Goal: Information Seeking & Learning: Learn about a topic

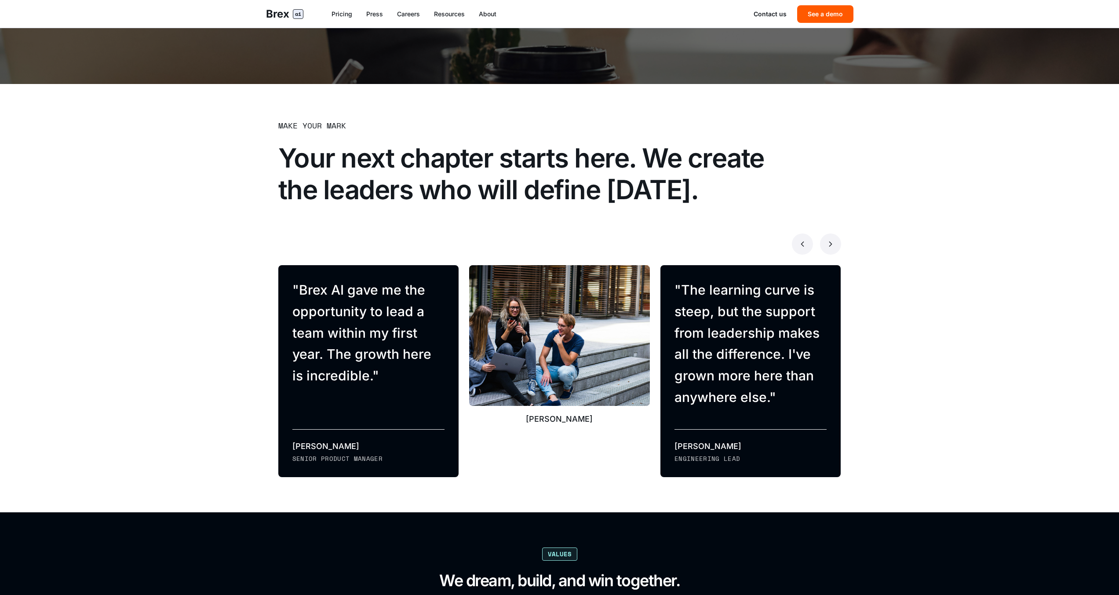
scroll to position [520, 0]
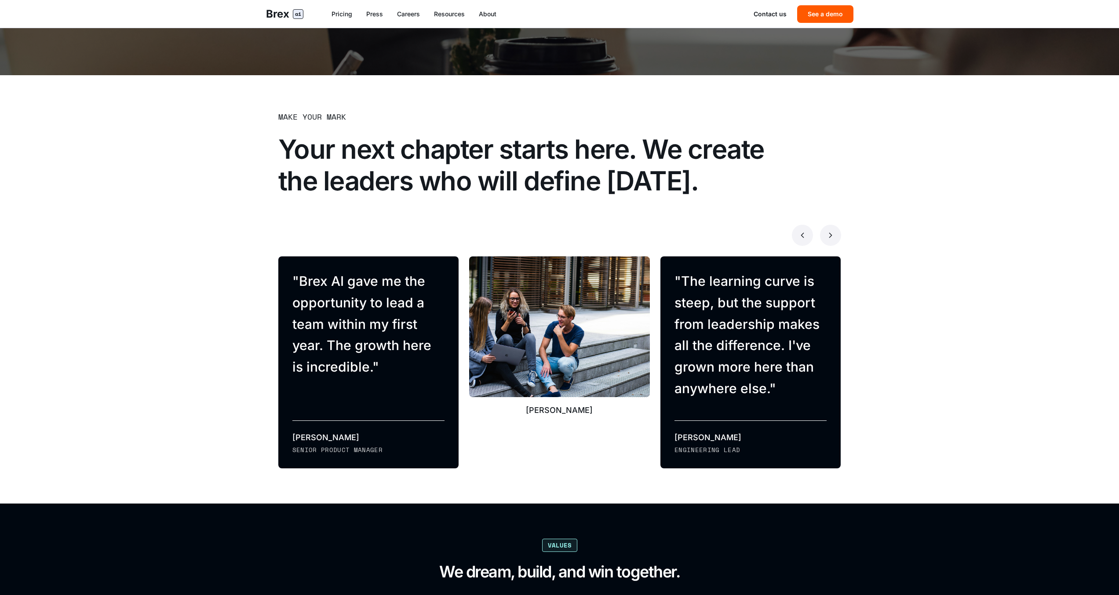
click at [384, 279] on blockquote "" Brex AI gave me the opportunity to lead a team within my first year. The grow…" at bounding box center [368, 323] width 153 height 107
click at [328, 439] on div "[PERSON_NAME]" at bounding box center [337, 437] width 91 height 12
click at [303, 451] on div "Senior Product Manager" at bounding box center [337, 449] width 91 height 9
click at [675, 159] on h2 "Your next chapter starts here. We create the leaders who will define [DATE]." at bounding box center [531, 164] width 506 height 63
click at [330, 116] on div "Make your mark" at bounding box center [312, 116] width 68 height 12
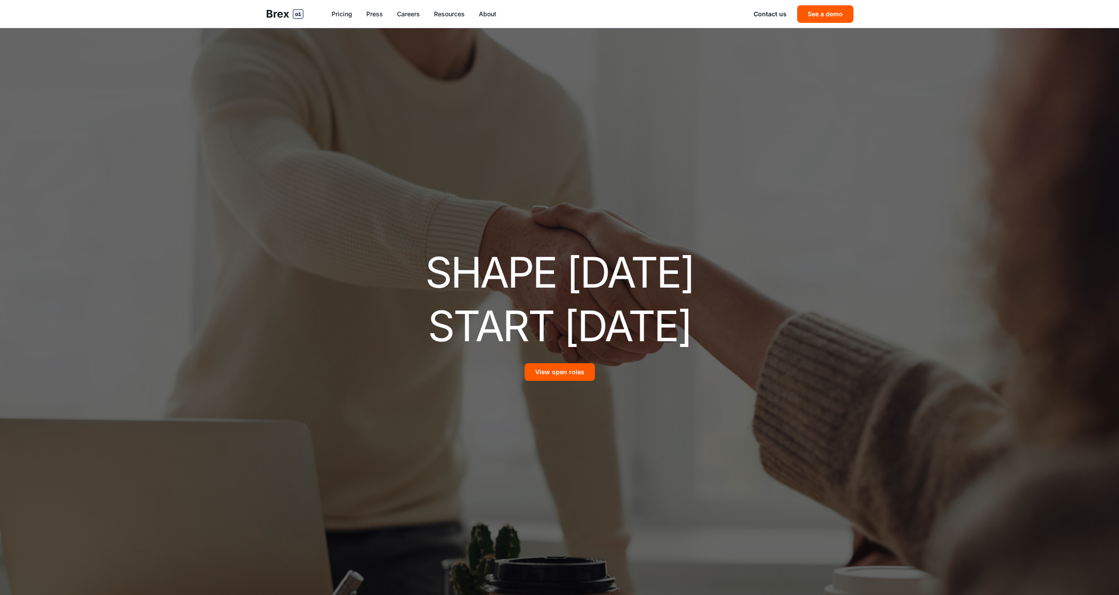
scroll to position [520, 0]
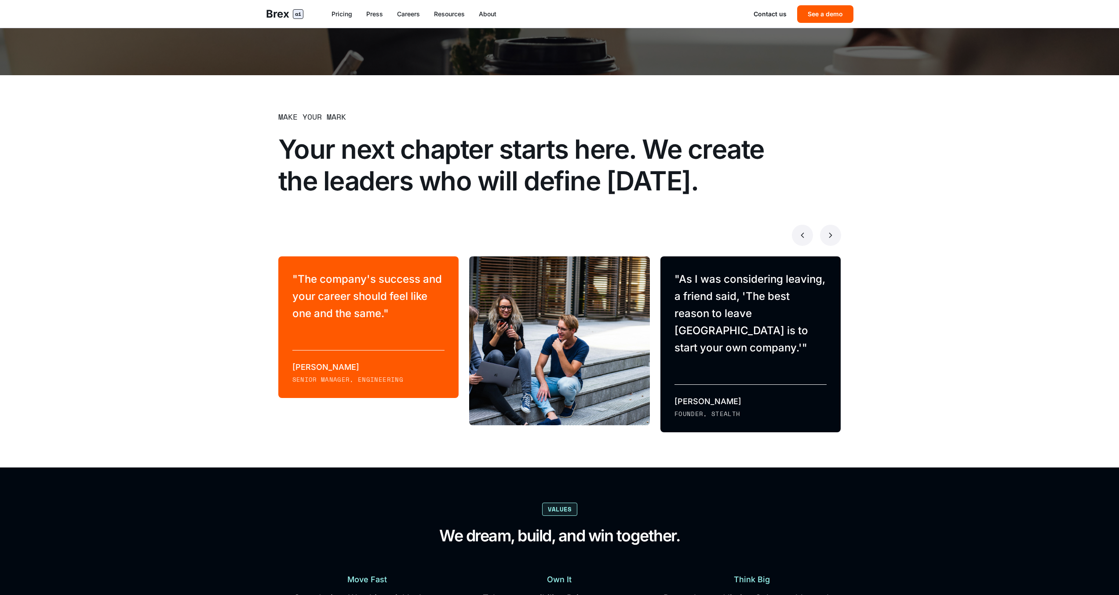
click at [710, 395] on div "[PERSON_NAME]" at bounding box center [750, 401] width 153 height 12
click at [679, 409] on div "Founder, Stealth" at bounding box center [750, 413] width 153 height 9
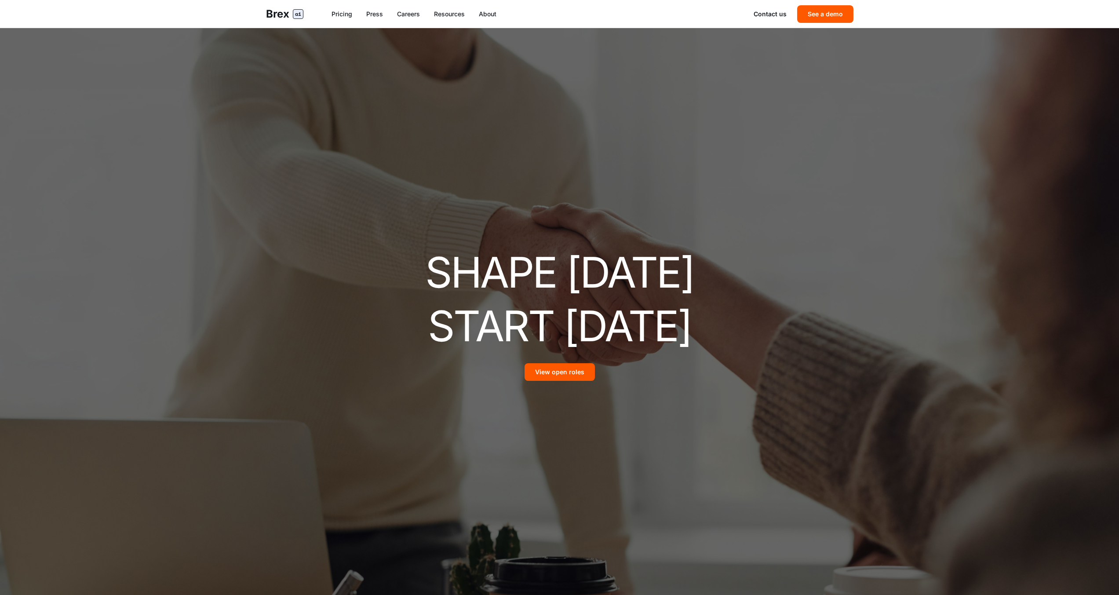
scroll to position [520, 0]
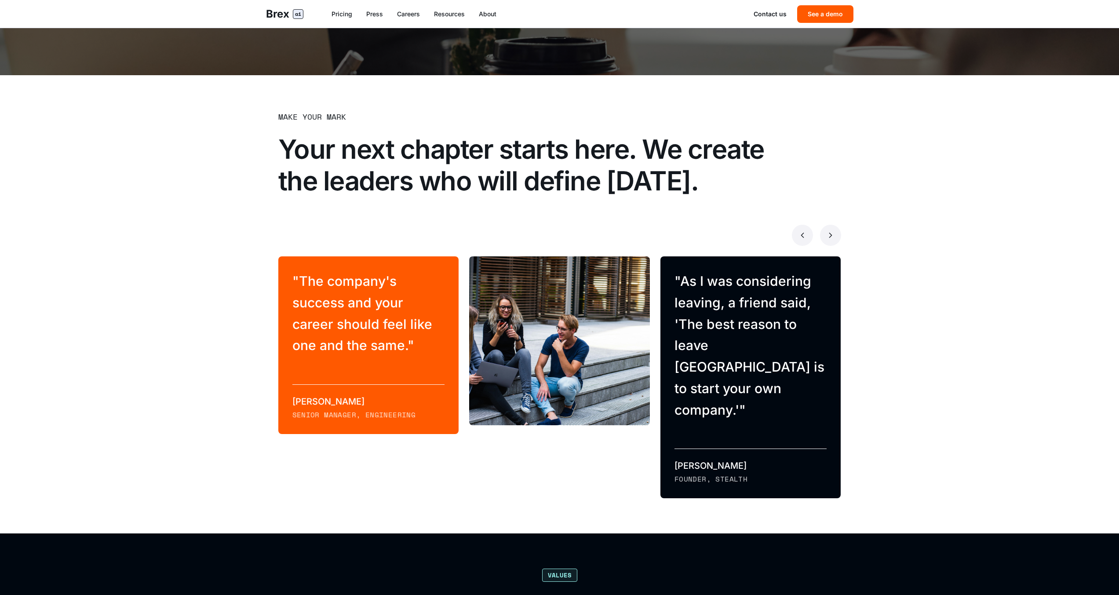
click at [688, 459] on div "[PERSON_NAME]" at bounding box center [750, 465] width 153 height 12
click at [379, 411] on div "Senior Manager, Engineering" at bounding box center [368, 414] width 153 height 11
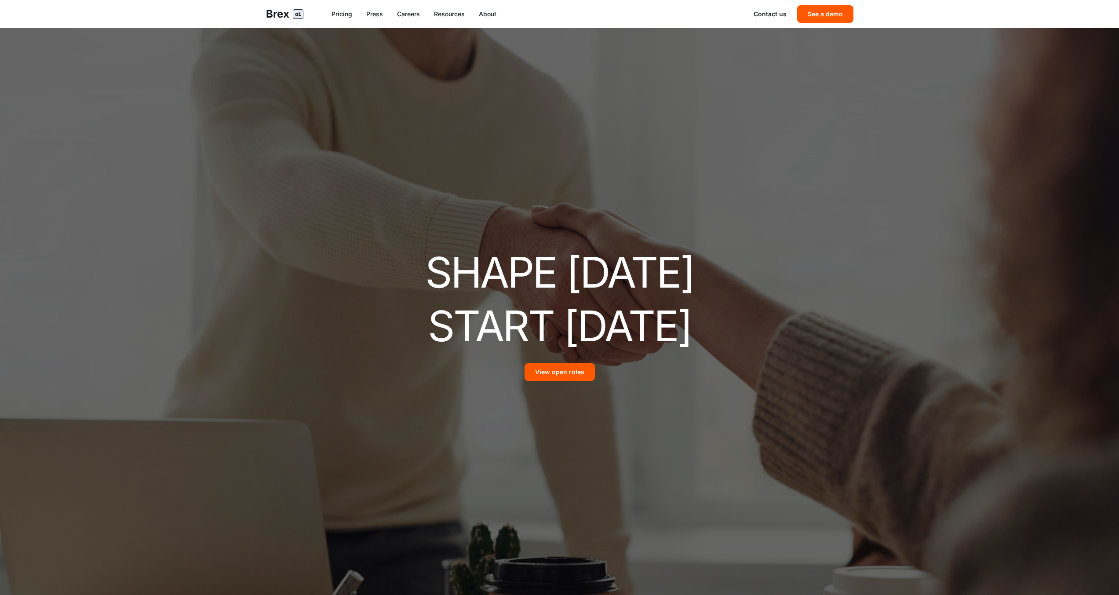
scroll to position [520, 0]
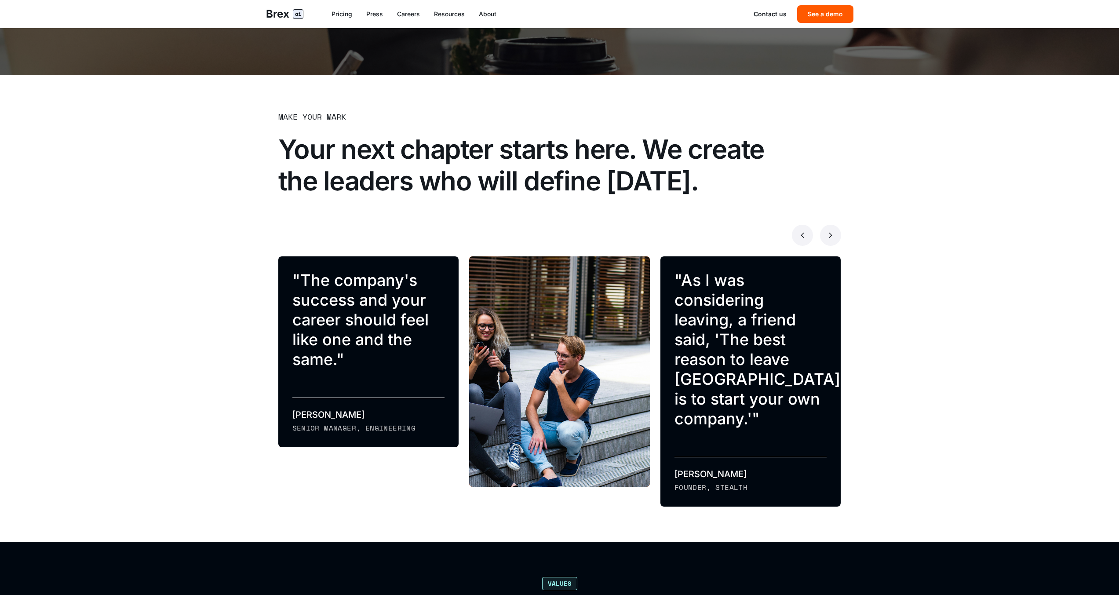
click at [828, 236] on icon at bounding box center [830, 235] width 9 height 9
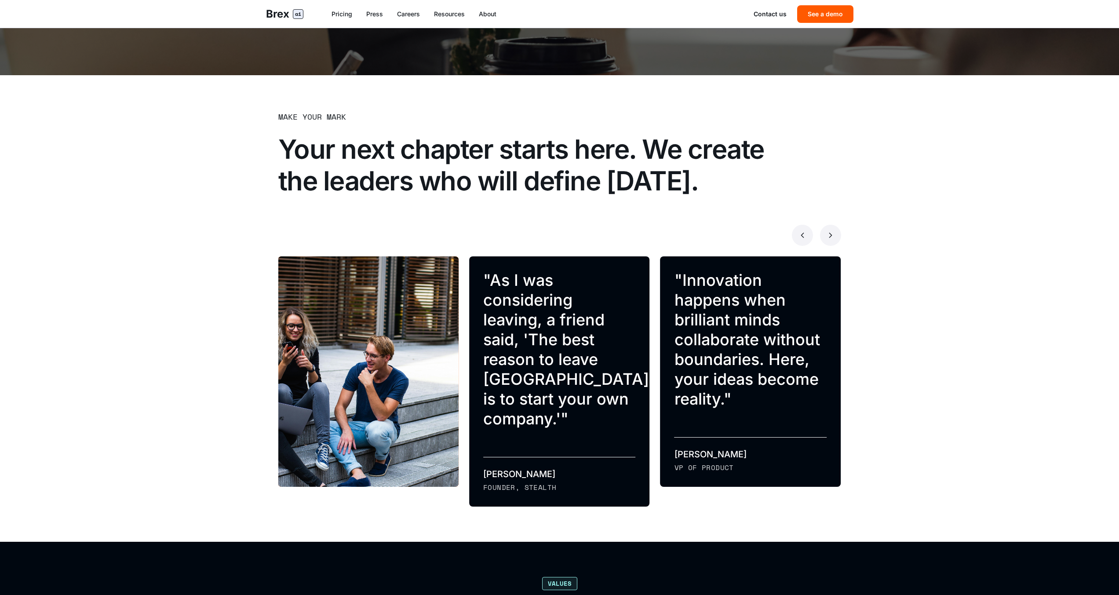
click at [828, 236] on icon at bounding box center [830, 235] width 9 height 9
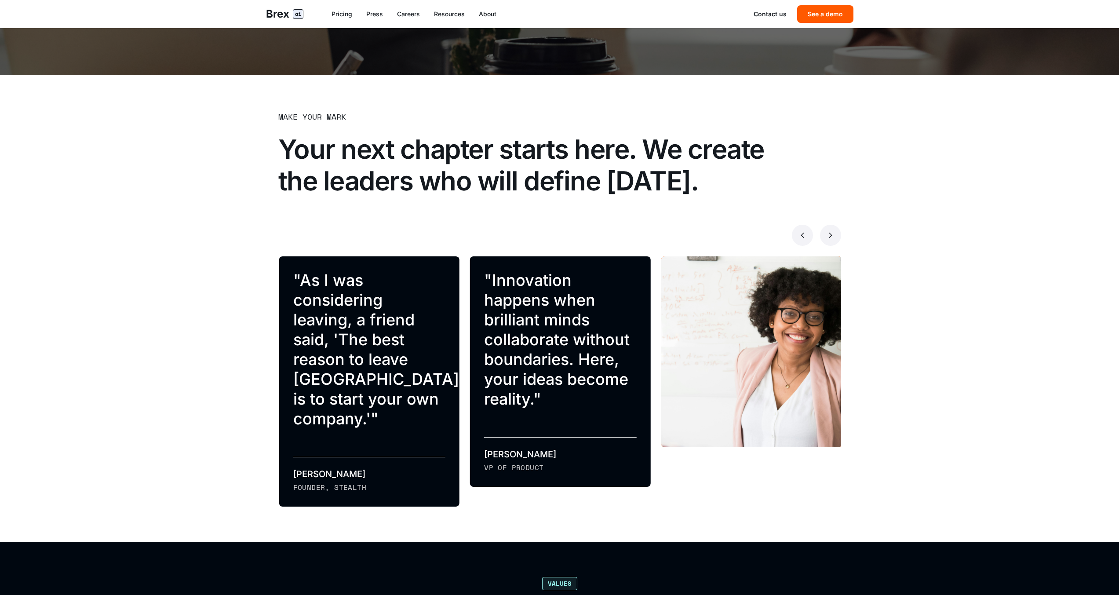
click at [828, 236] on icon at bounding box center [830, 235] width 9 height 9
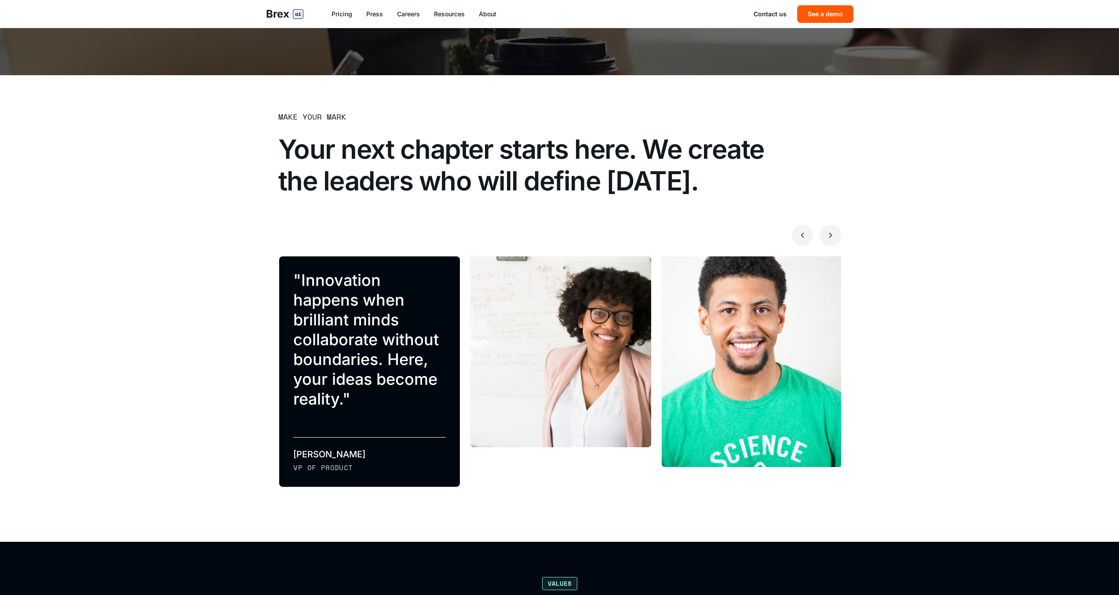
click at [835, 235] on button at bounding box center [830, 235] width 21 height 21
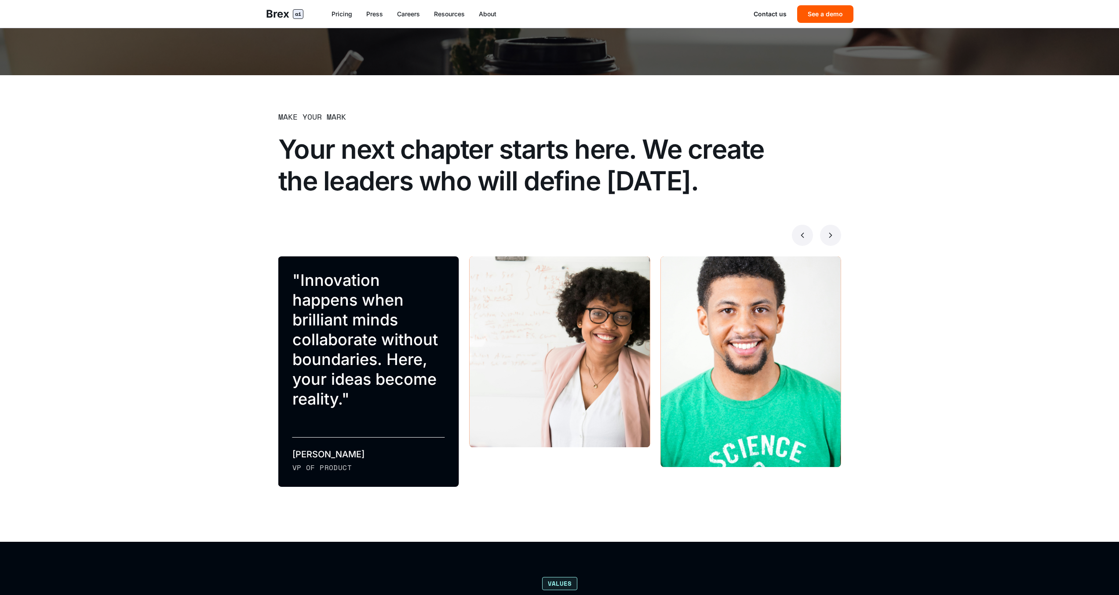
click at [835, 235] on button at bounding box center [830, 235] width 21 height 21
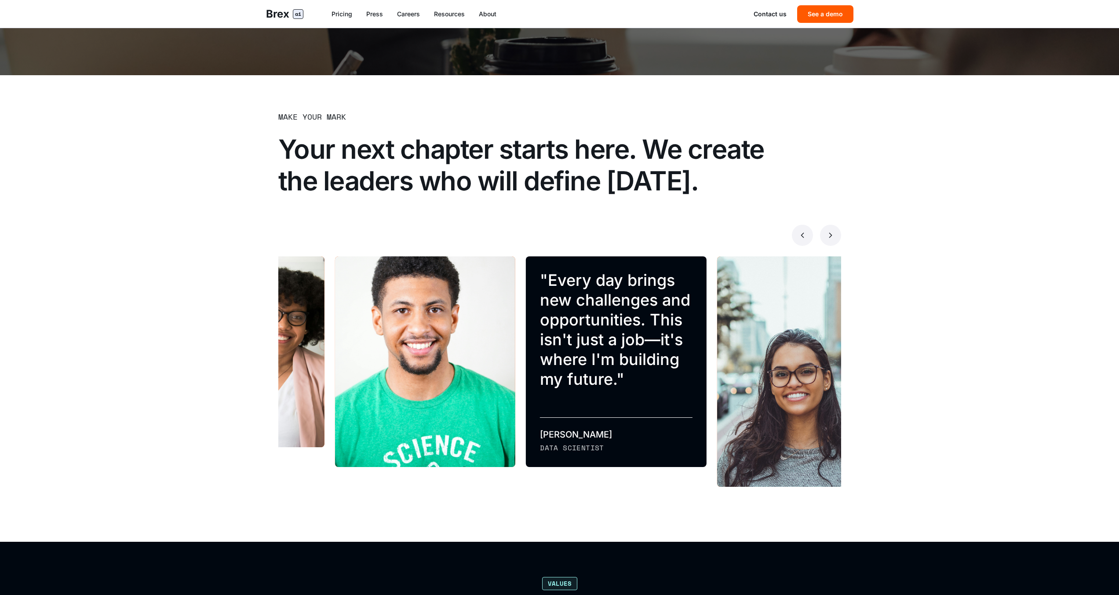
click at [835, 235] on button at bounding box center [830, 235] width 21 height 21
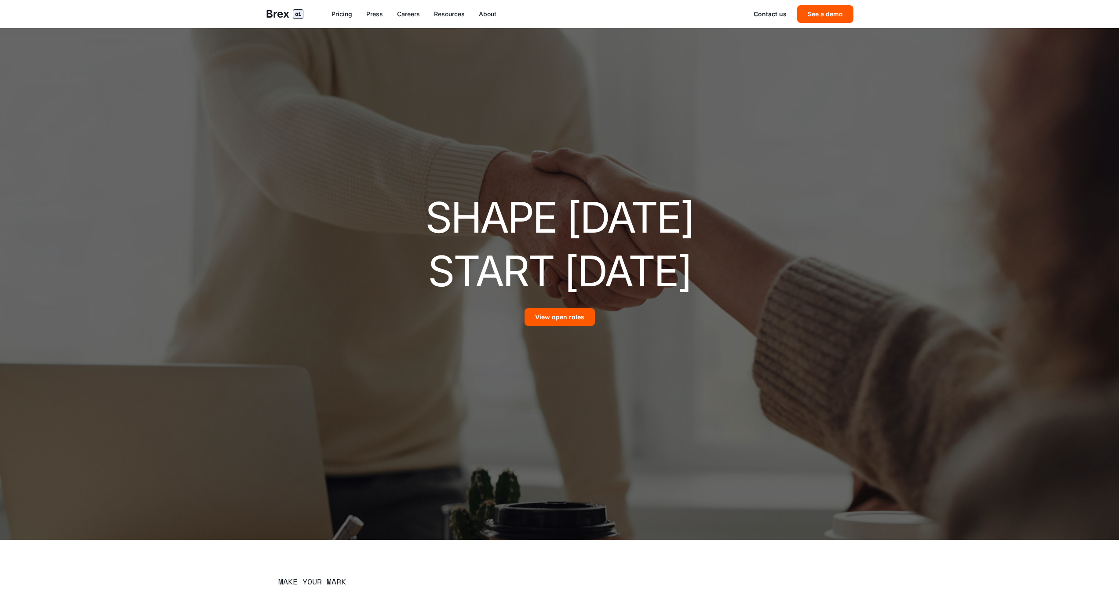
scroll to position [54, 0]
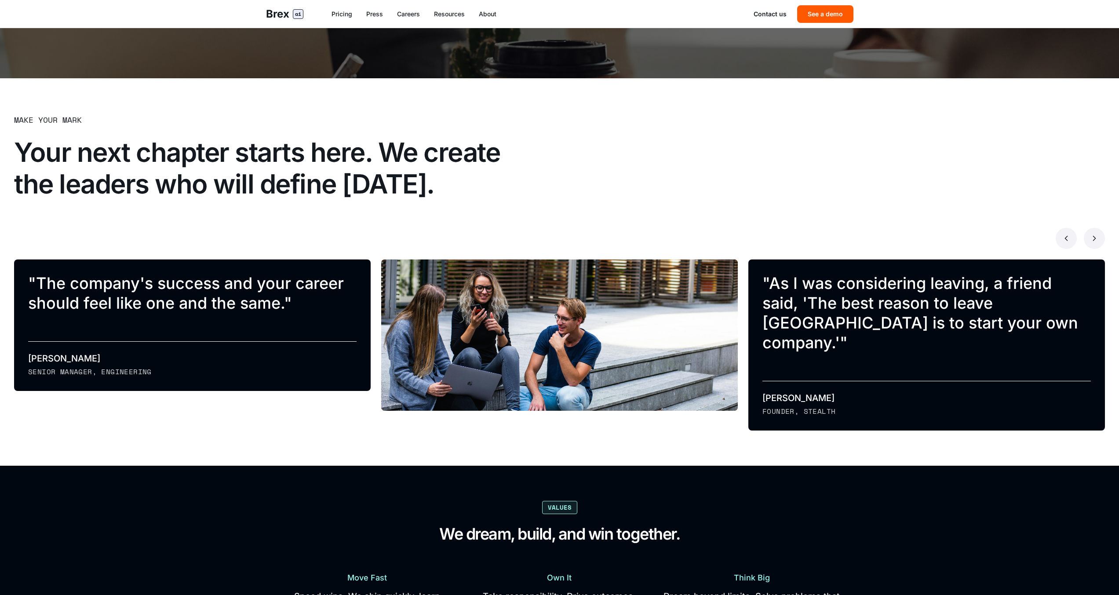
scroll to position [513, 0]
